Goal: Transaction & Acquisition: Purchase product/service

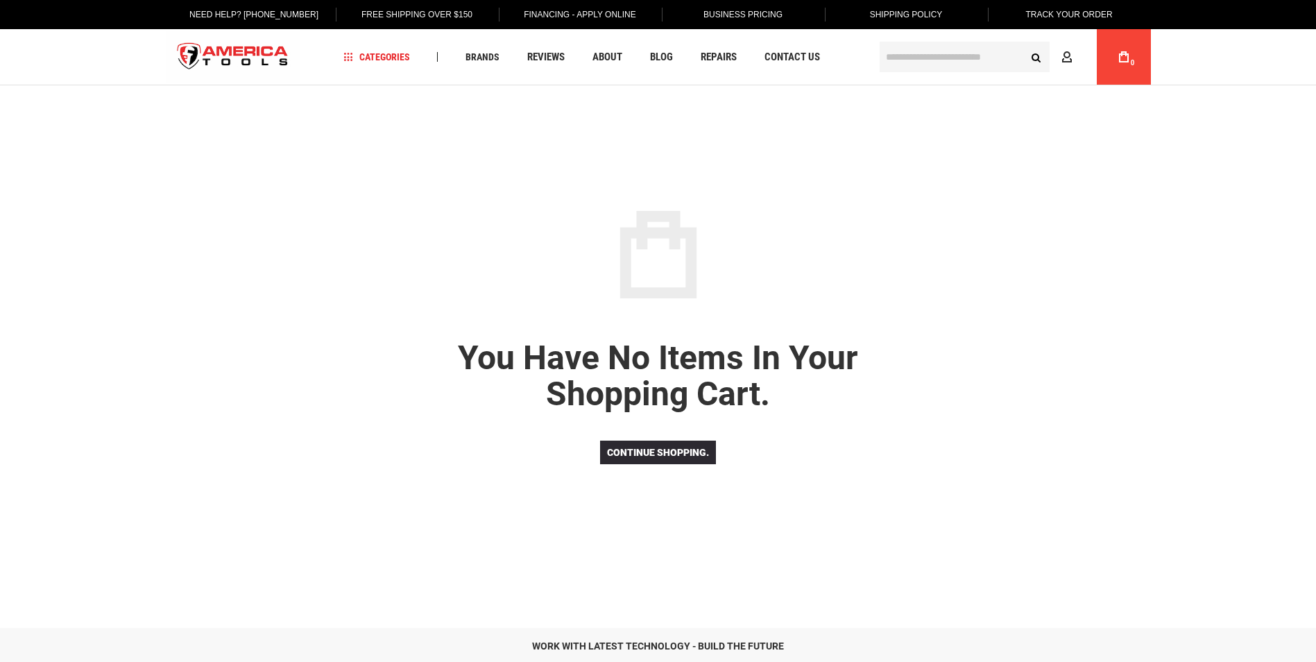
click at [1052, 15] on link "Track Your Order" at bounding box center [1068, 14] width 108 height 29
